Goal: Task Accomplishment & Management: Use online tool/utility

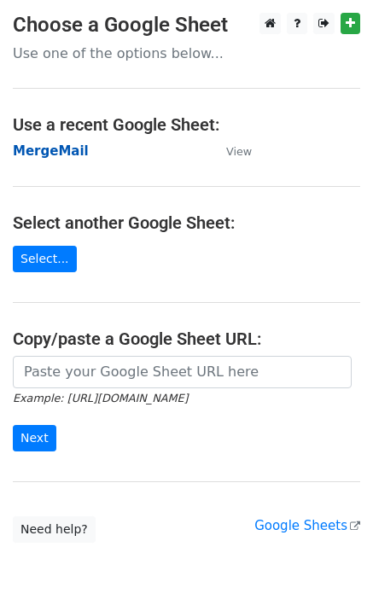
click at [39, 158] on strong "MergeMail" at bounding box center [51, 150] width 76 height 15
click at [57, 144] on strong "MergeMail" at bounding box center [51, 150] width 76 height 15
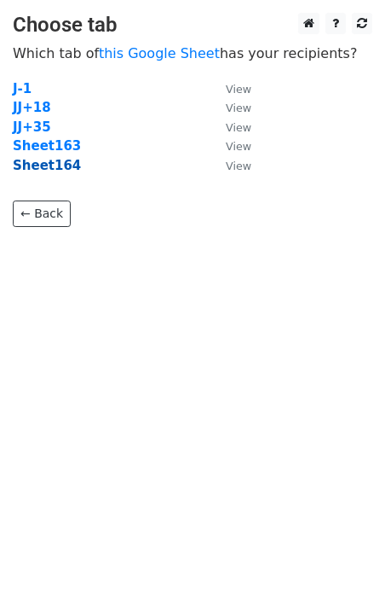
click at [52, 171] on strong "Sheet164" at bounding box center [47, 165] width 68 height 15
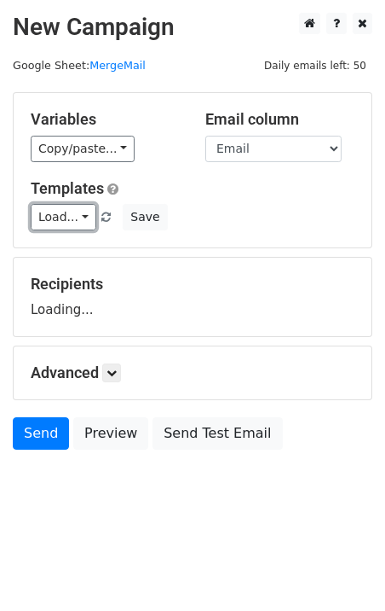
click at [55, 220] on link "Load..." at bounding box center [64, 217] width 66 height 26
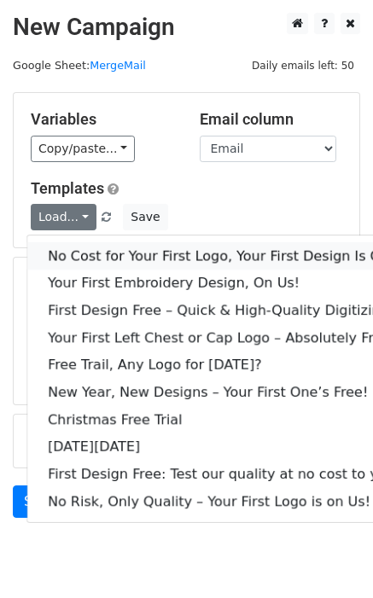
click at [162, 252] on link "No Cost for Your First Logo, Your First Design Is On Us!" at bounding box center [231, 255] width 409 height 27
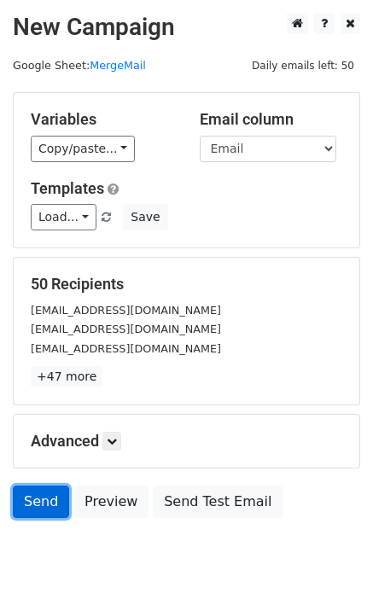
click at [47, 498] on link "Send" at bounding box center [41, 501] width 56 height 32
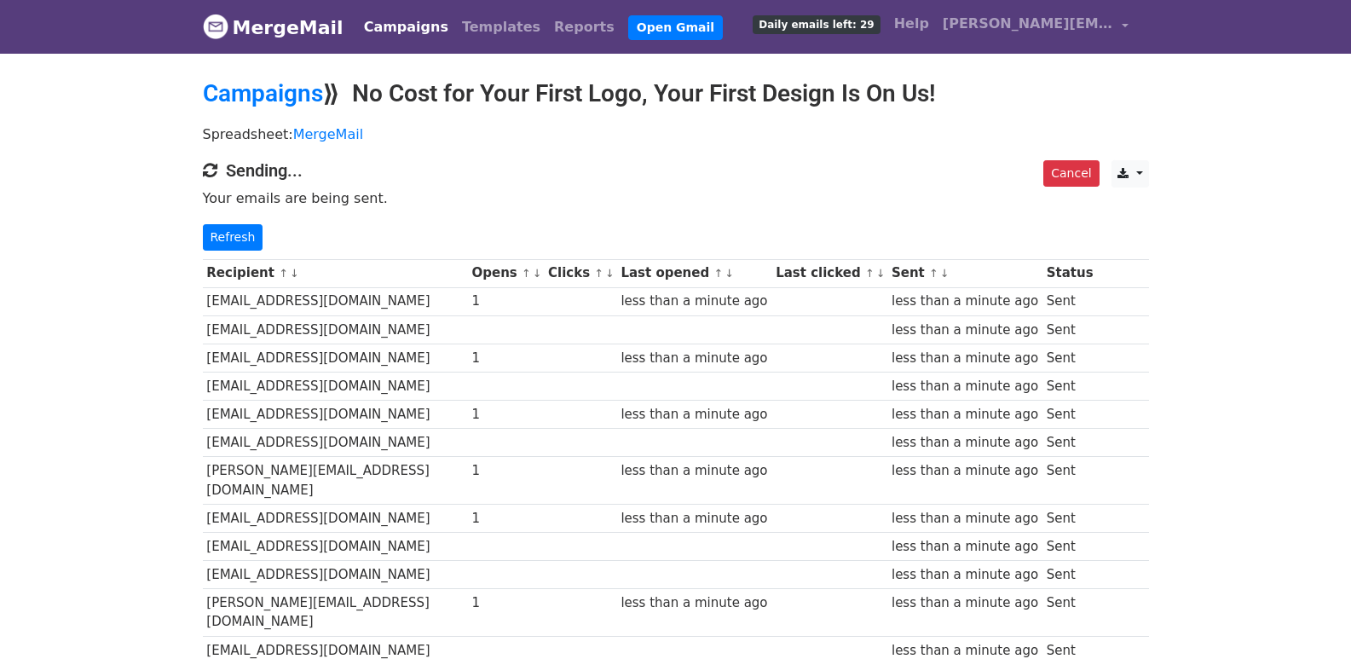
click at [248, 246] on link "Refresh" at bounding box center [233, 237] width 61 height 26
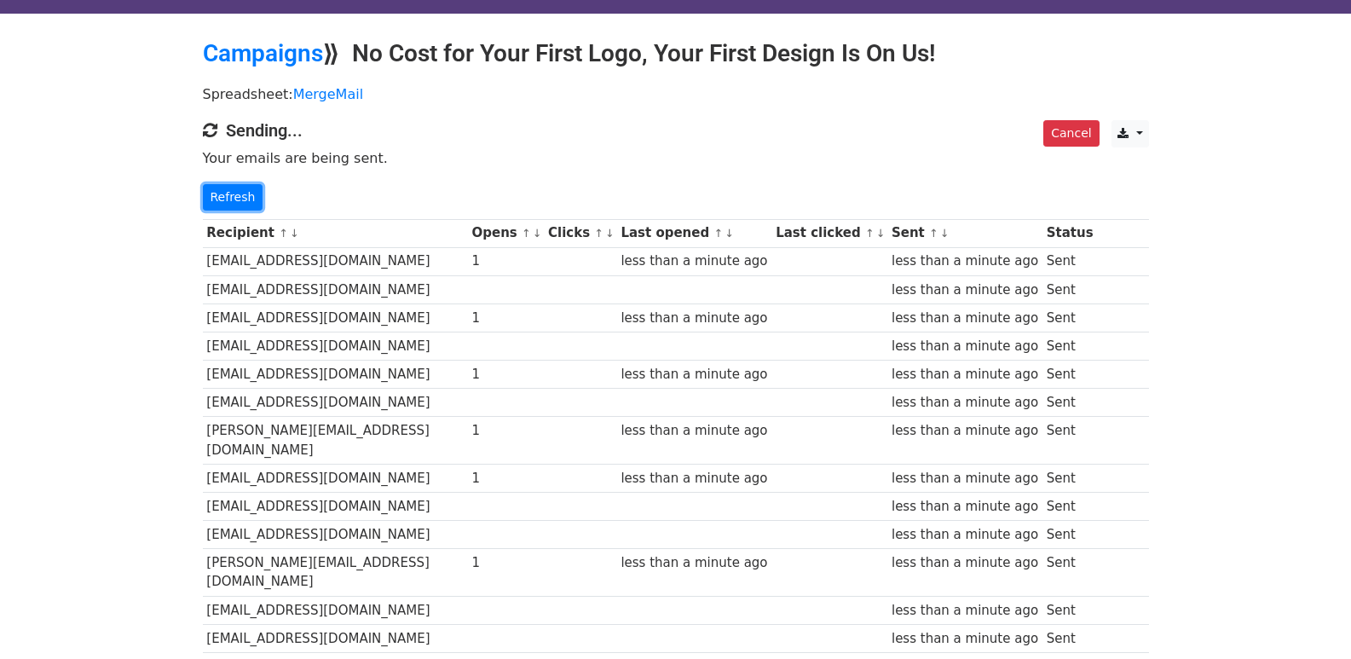
scroll to position [1203, 0]
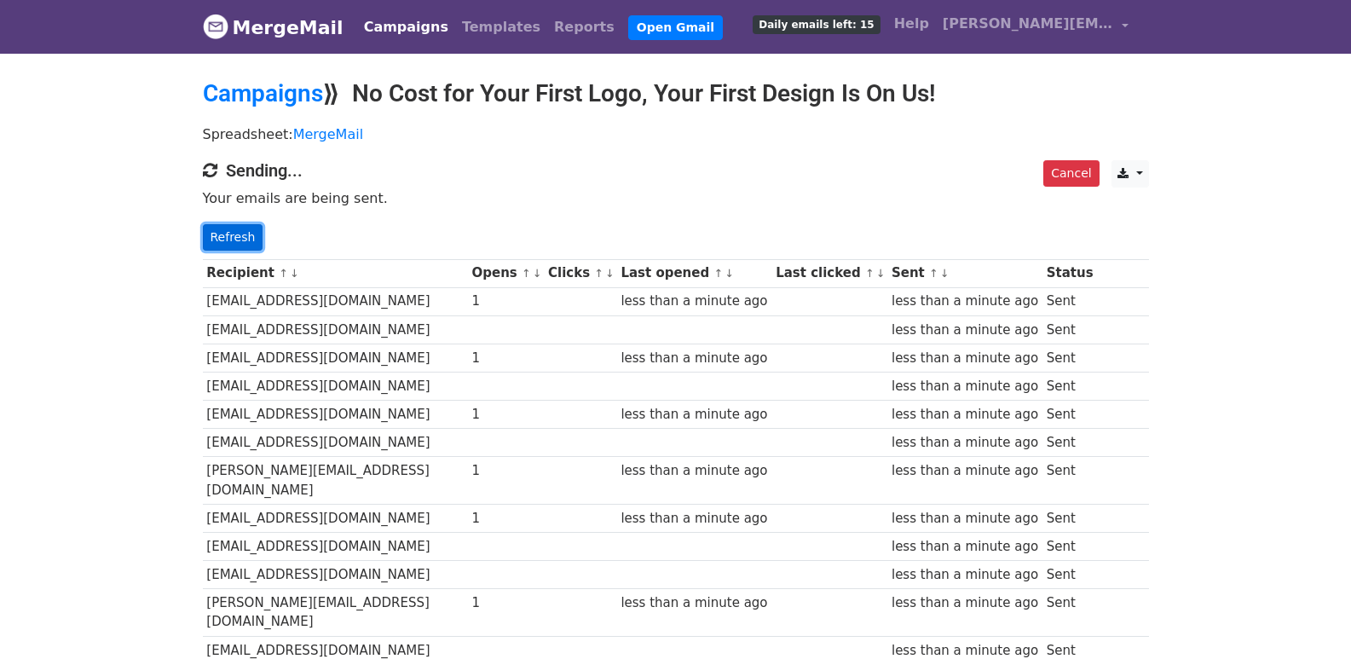
click at [240, 224] on link "Refresh" at bounding box center [233, 237] width 61 height 26
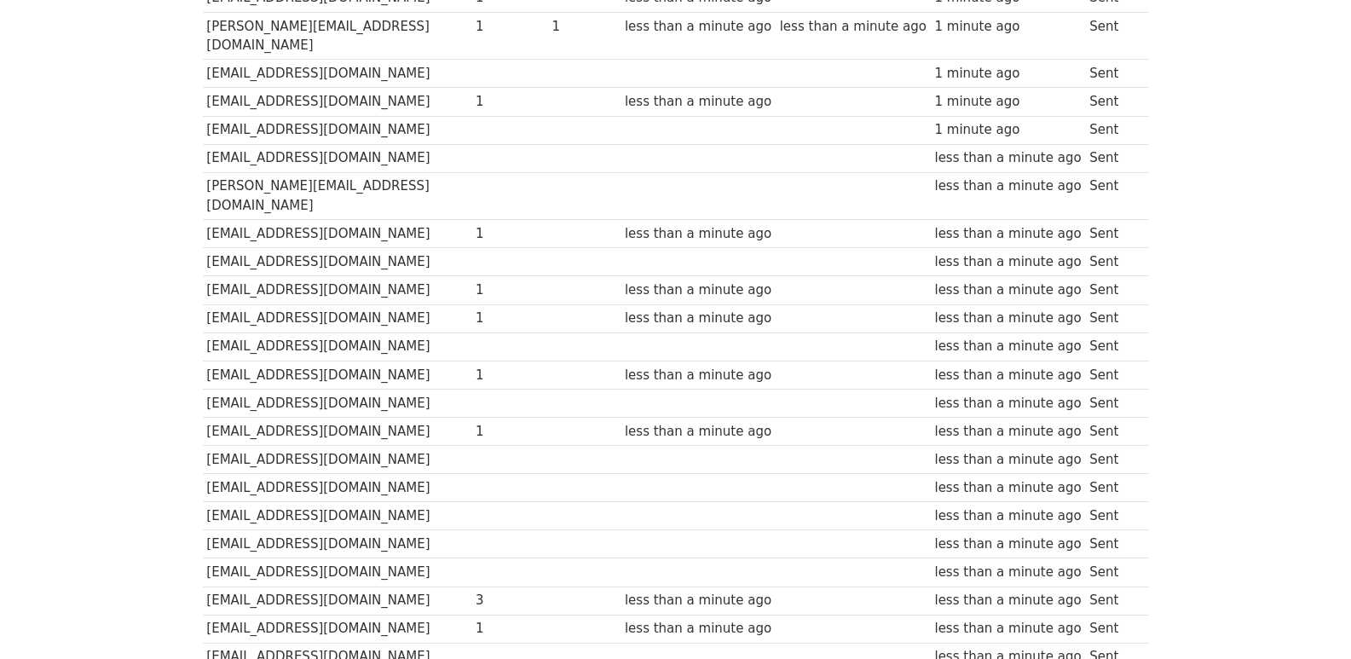
scroll to position [1187, 0]
